Goal: Check status: Check status

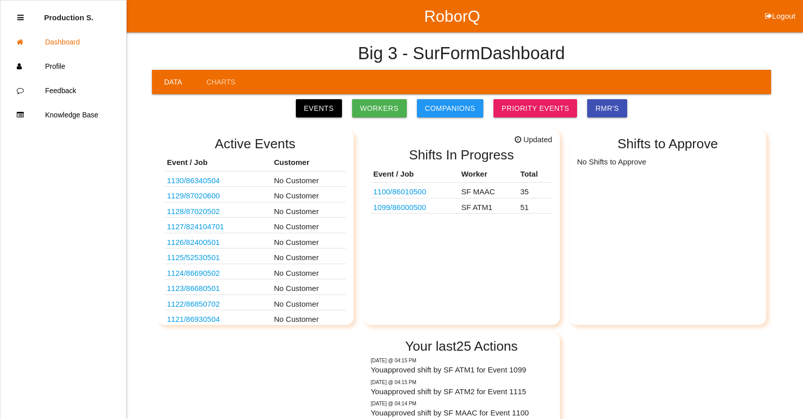
click at [426, 207] on link "1099 / 86000500" at bounding box center [399, 207] width 53 height 9
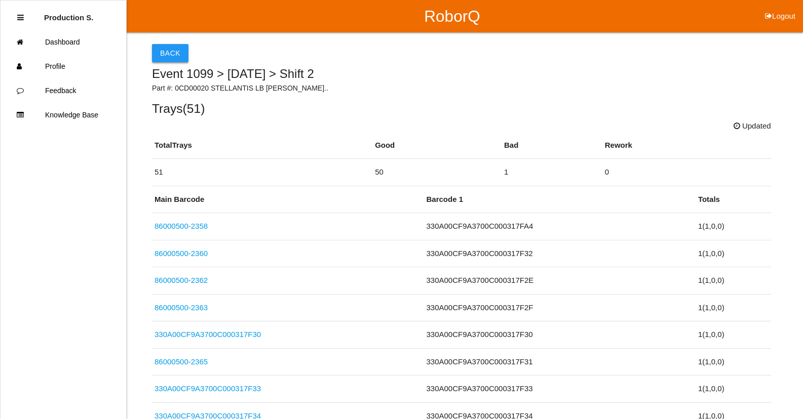
click at [184, 53] on button "Back" at bounding box center [170, 53] width 36 height 18
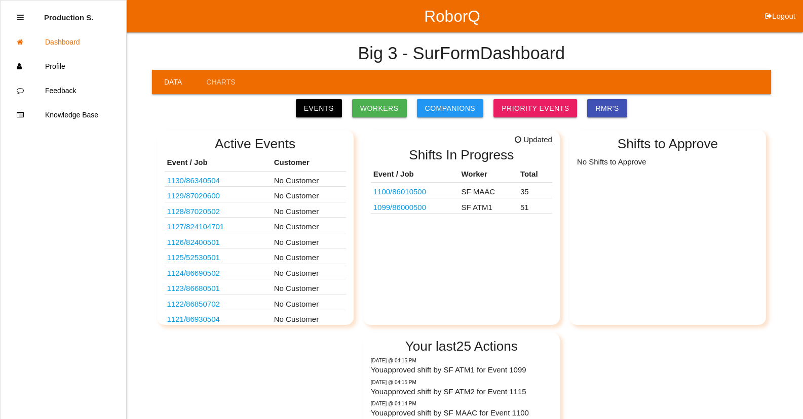
click at [406, 194] on link "1100 / 86010500" at bounding box center [399, 191] width 53 height 9
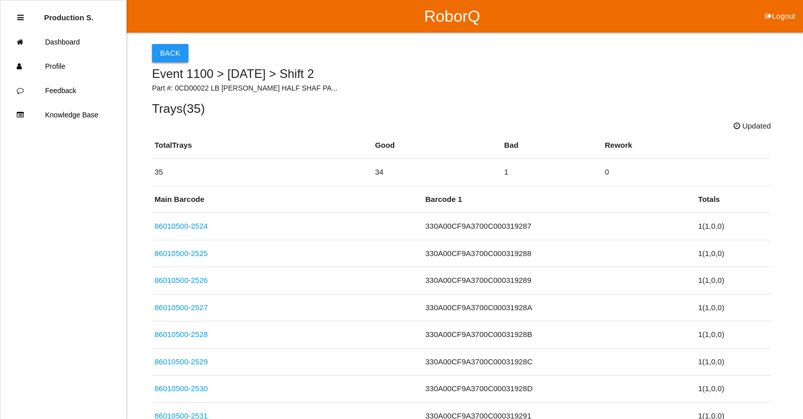
click at [175, 57] on button "Back" at bounding box center [170, 53] width 36 height 18
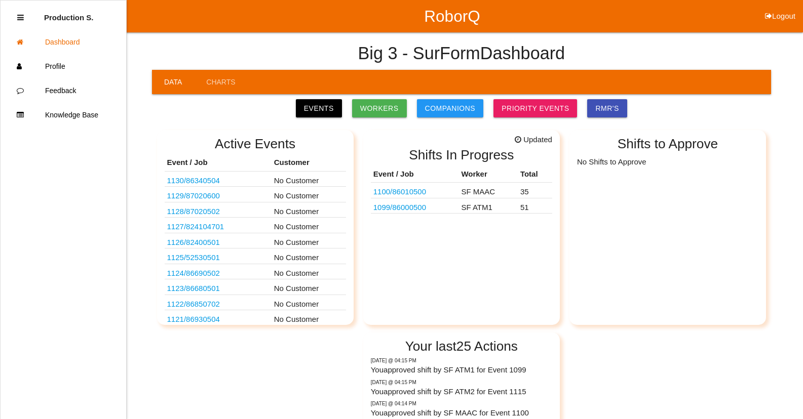
click at [405, 210] on link "1099 / 86000500" at bounding box center [399, 207] width 53 height 9
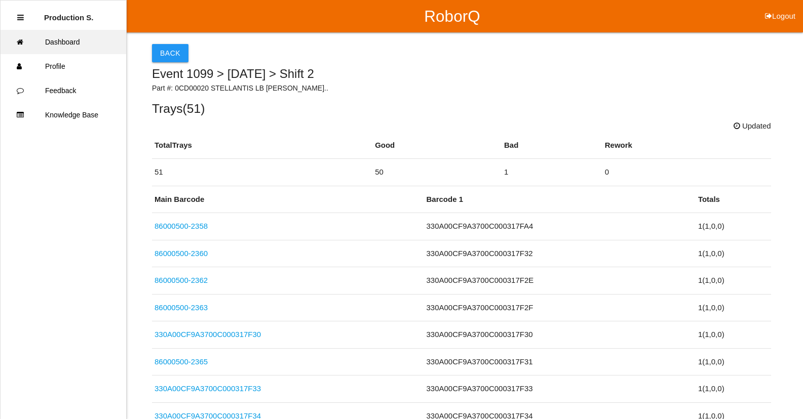
click at [89, 43] on link "Dashboard" at bounding box center [64, 42] width 126 height 24
